Goal: Complete application form

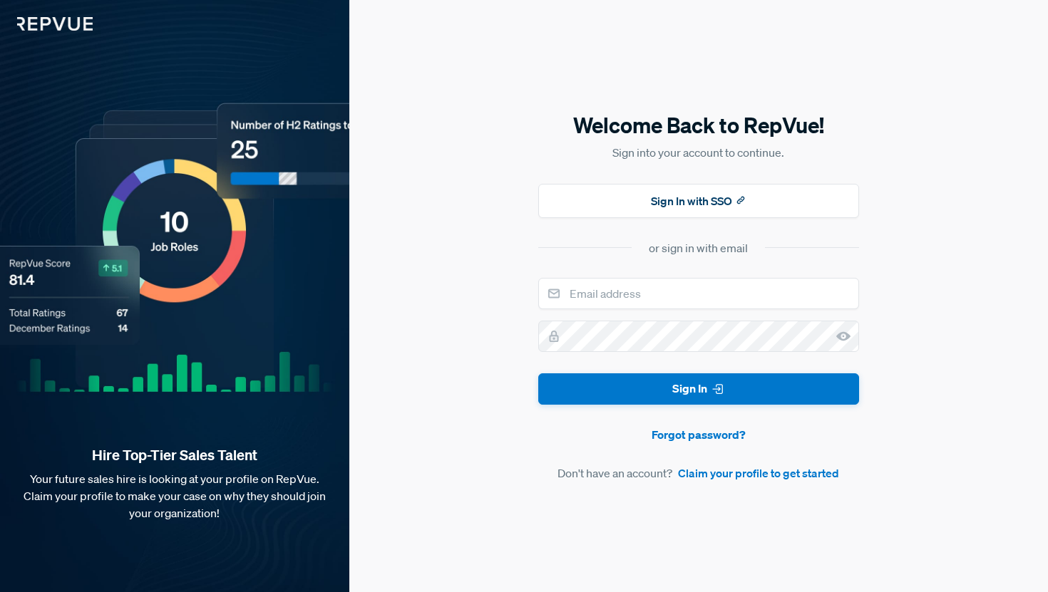
click at [713, 477] on link "Claim your profile to get started" at bounding box center [758, 473] width 161 height 17
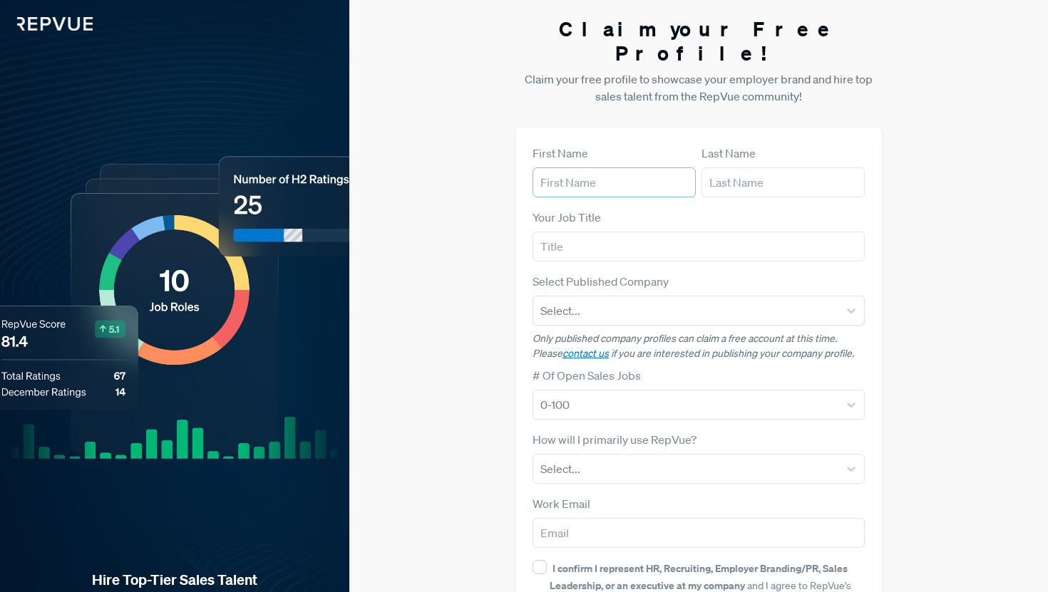
click at [586, 168] on input "text" at bounding box center [614, 183] width 163 height 30
type input "[PERSON_NAME]"
type input "Sightline Climate"
type input "[PERSON_NAME][EMAIL_ADDRESS][DOMAIN_NAME]"
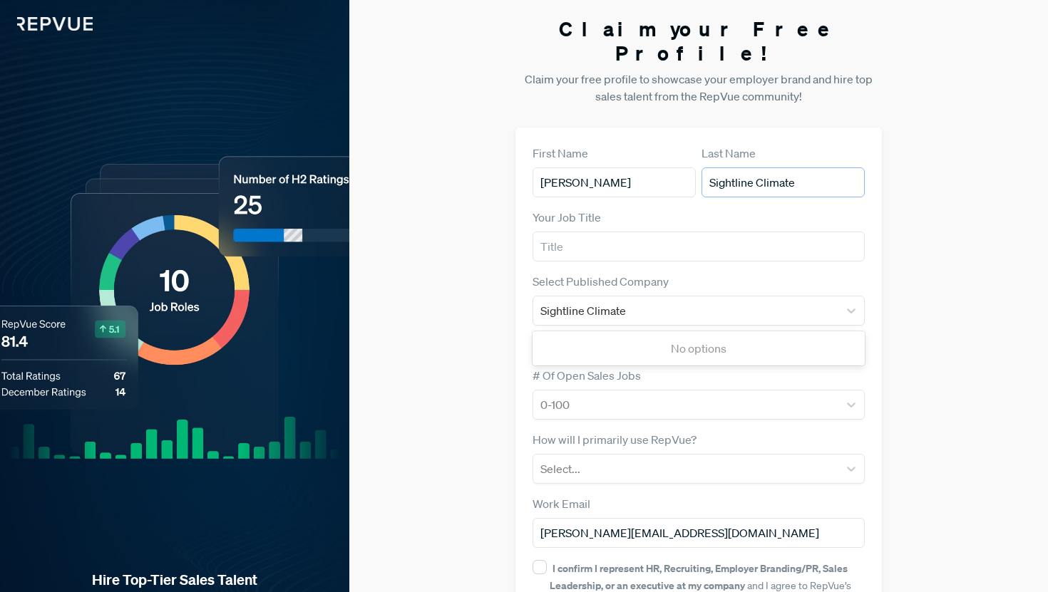
click at [793, 168] on input "Sightline Climate" at bounding box center [782, 183] width 163 height 30
drag, startPoint x: 791, startPoint y: 161, endPoint x: 686, endPoint y: 163, distance: 104.8
click at [686, 163] on article "First Name [PERSON_NAME] Last Name Sightline Climate" at bounding box center [699, 171] width 333 height 53
type input "e"
type input "Attwell"
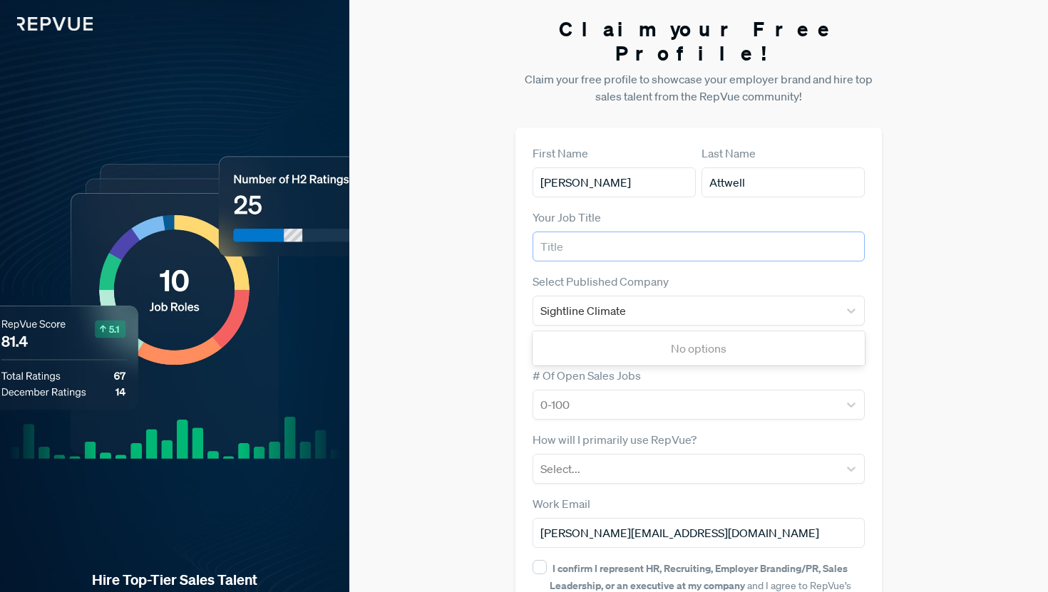
click at [613, 232] on input "text" at bounding box center [699, 247] width 333 height 30
type input "Chief of Staff"
click at [633, 301] on div "Sightline Climate" at bounding box center [686, 311] width 292 height 20
click at [640, 337] on div "No options" at bounding box center [699, 348] width 333 height 29
click at [649, 299] on div at bounding box center [686, 311] width 306 height 26
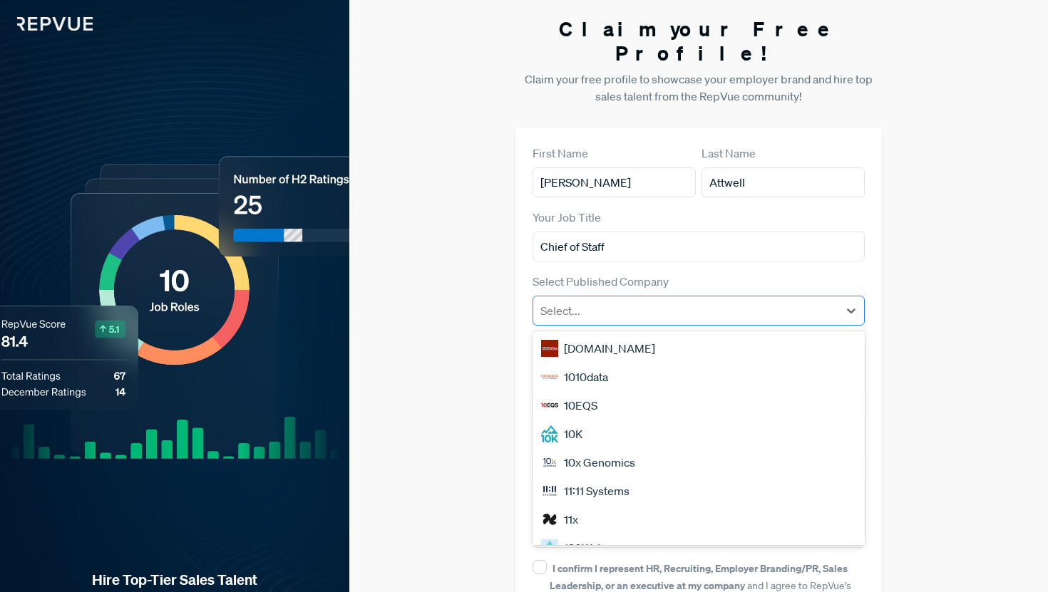
click at [651, 301] on div at bounding box center [686, 311] width 292 height 20
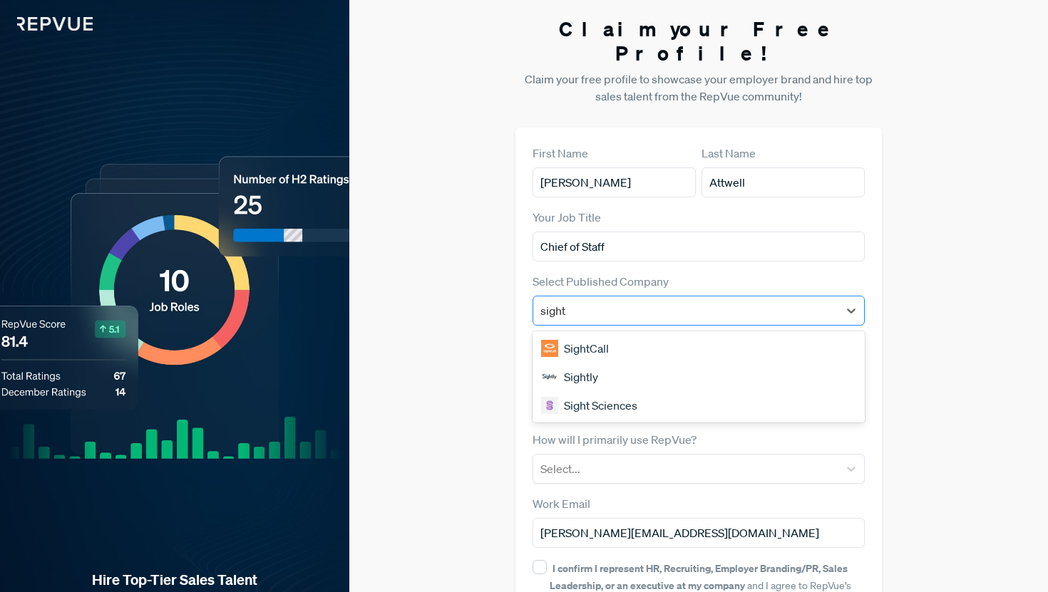
type input "Sightline Climate"
click at [631, 334] on div "No options" at bounding box center [699, 348] width 333 height 29
click at [429, 336] on div "Claim your Free Profile! Claim your free profile to showcase your employer bran…" at bounding box center [698, 358] width 699 height 717
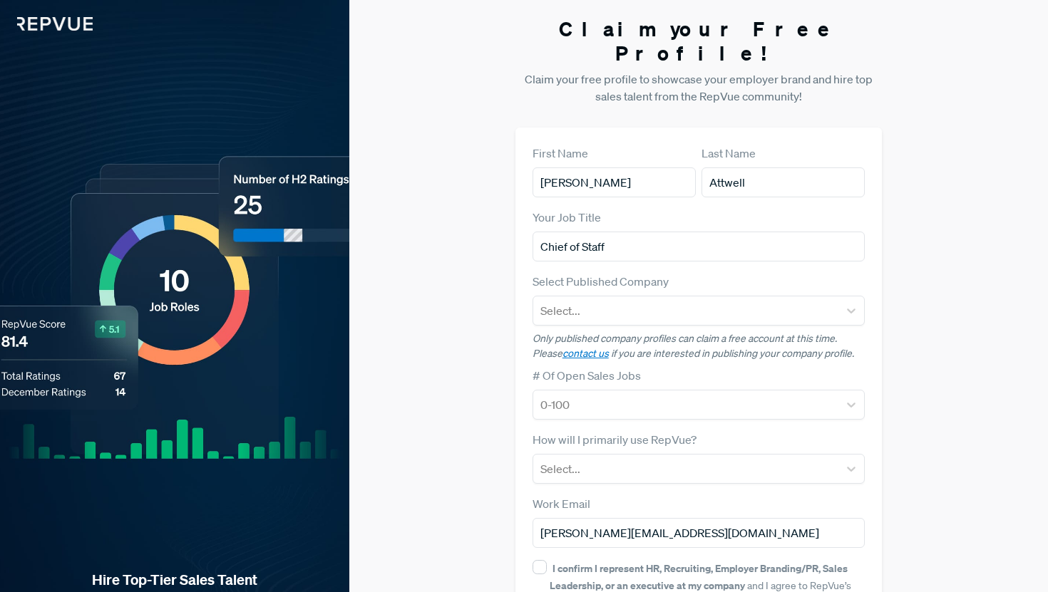
scroll to position [101, 0]
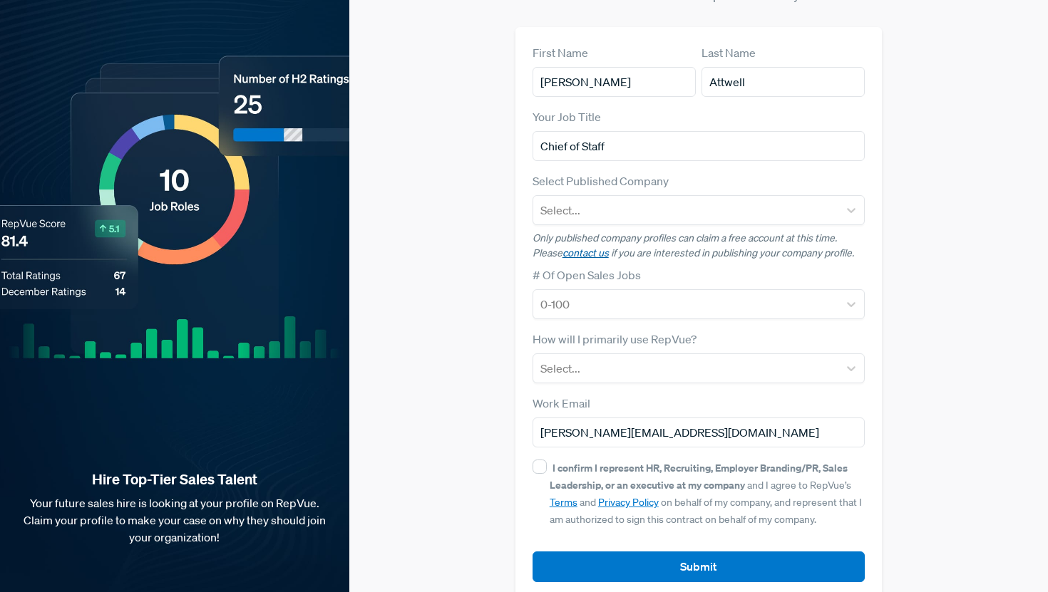
click at [595, 247] on link "contact us" at bounding box center [585, 253] width 46 height 13
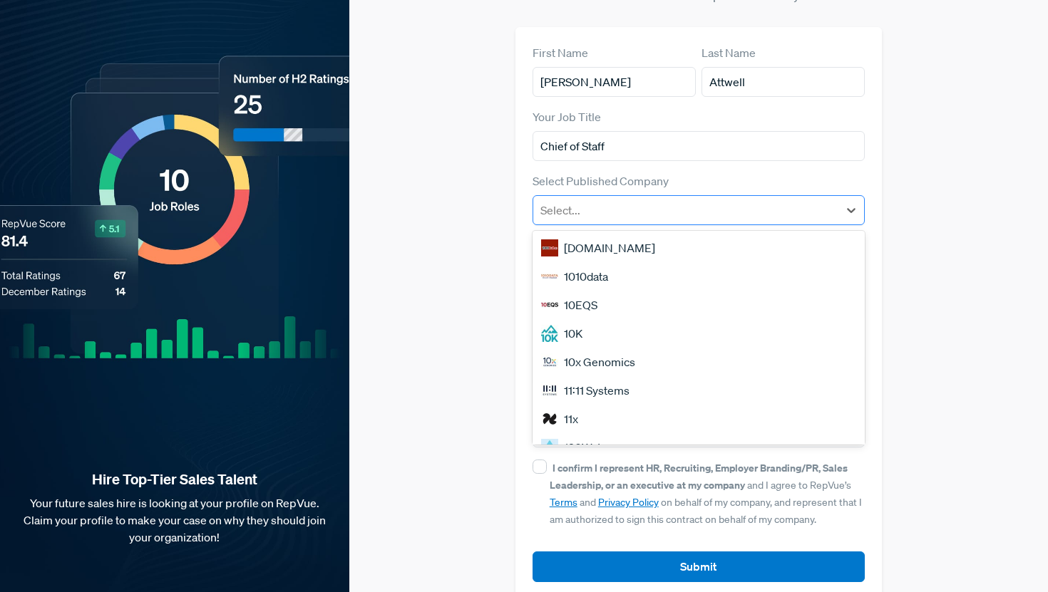
click at [669, 200] on div at bounding box center [686, 210] width 292 height 20
